Goal: Information Seeking & Learning: Learn about a topic

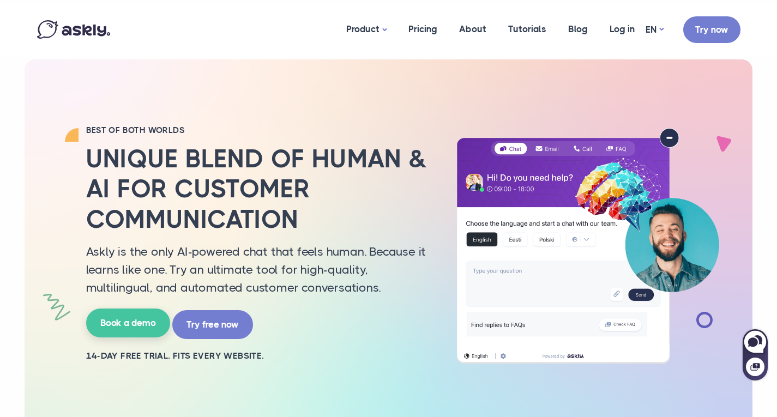
click at [139, 328] on link "Book a demo" at bounding box center [128, 323] width 84 height 29
click at [431, 26] on link "Pricing" at bounding box center [423, 29] width 51 height 53
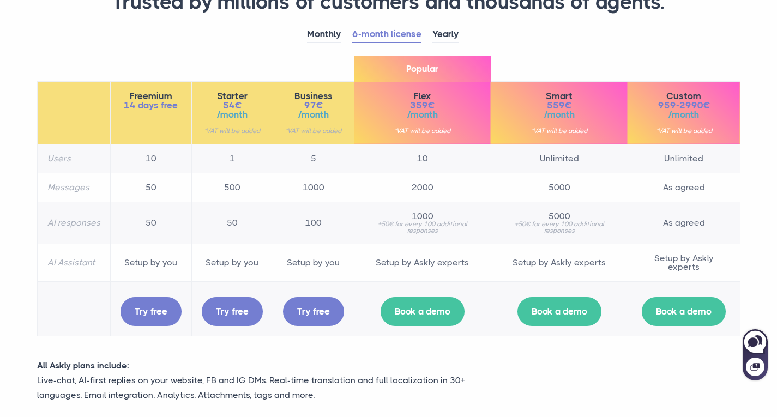
scroll to position [141, 0]
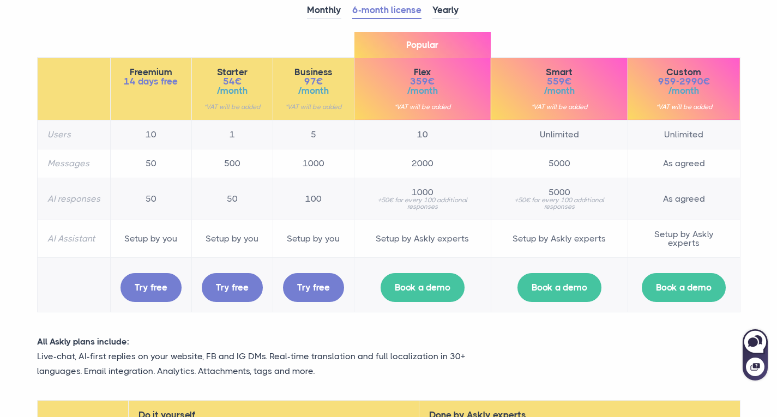
click at [0, 98] on section "RAISE THE BAR. Trusted by millions of customers and thousands of agents. Monthl…" at bounding box center [388, 261] width 777 height 805
click at [326, 13] on link "Monthly" at bounding box center [324, 10] width 34 height 17
click at [381, 14] on link "6-month license" at bounding box center [386, 10] width 69 height 17
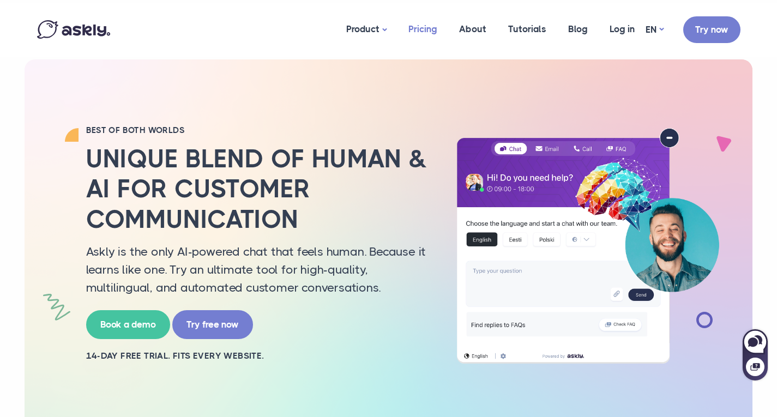
click at [425, 29] on link "Pricing" at bounding box center [423, 29] width 51 height 53
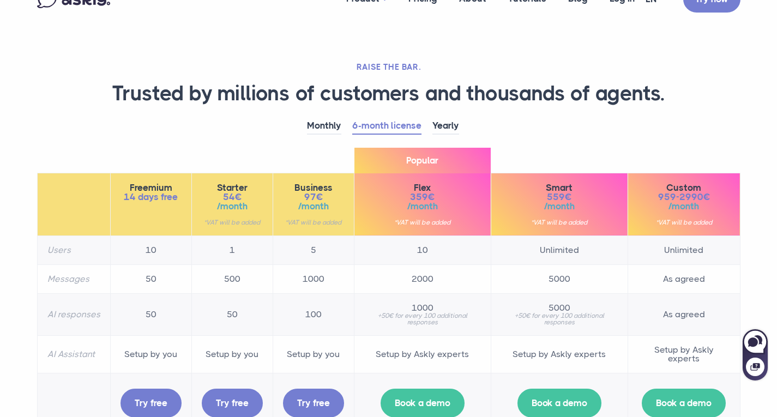
scroll to position [53, 0]
